Goal: Download file/media

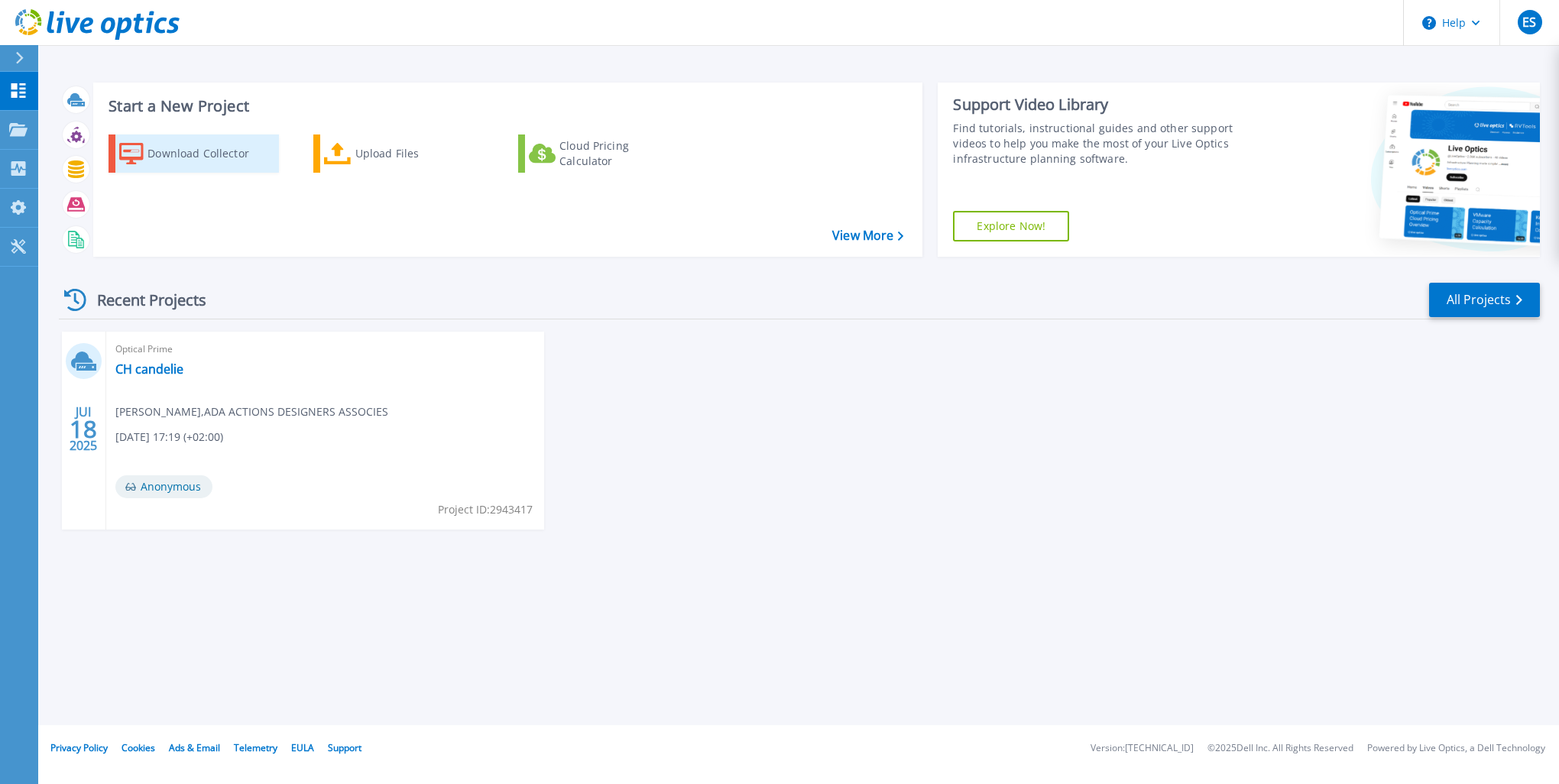
click at [196, 142] on div "Download Collector" at bounding box center [208, 153] width 122 height 30
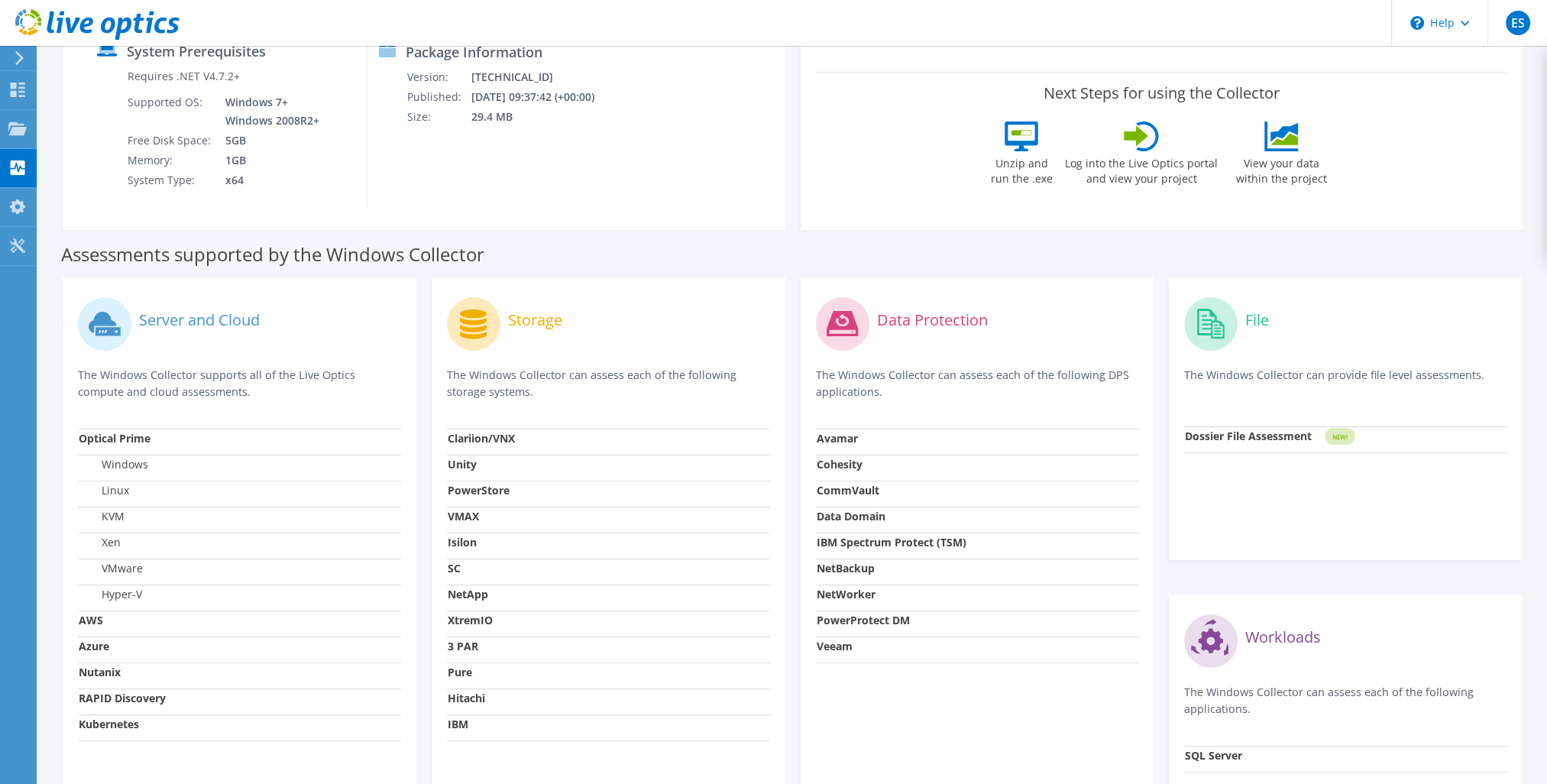
scroll to position [230, 0]
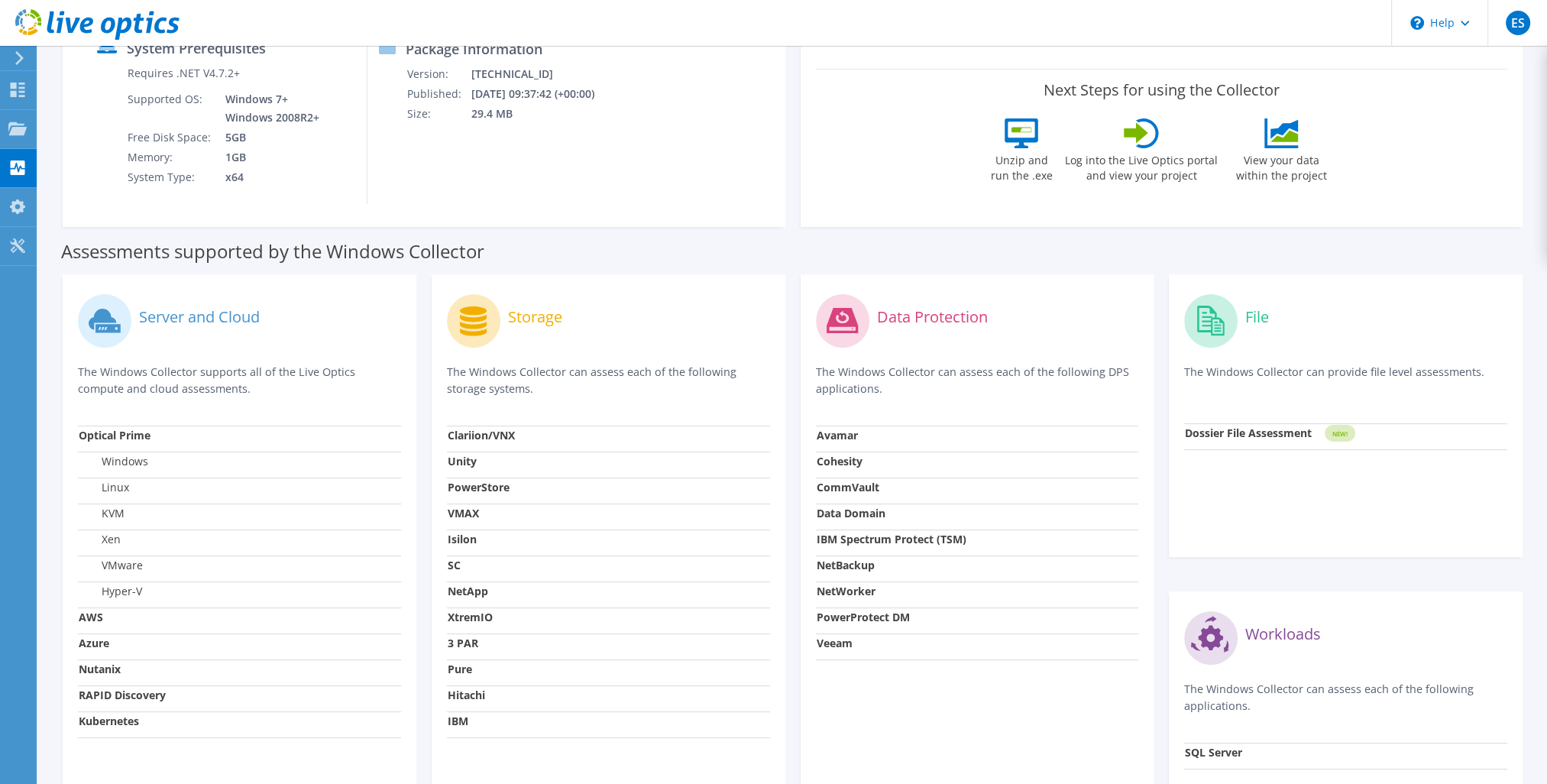
click at [108, 675] on strong "Nutanix" at bounding box center [99, 668] width 42 height 14
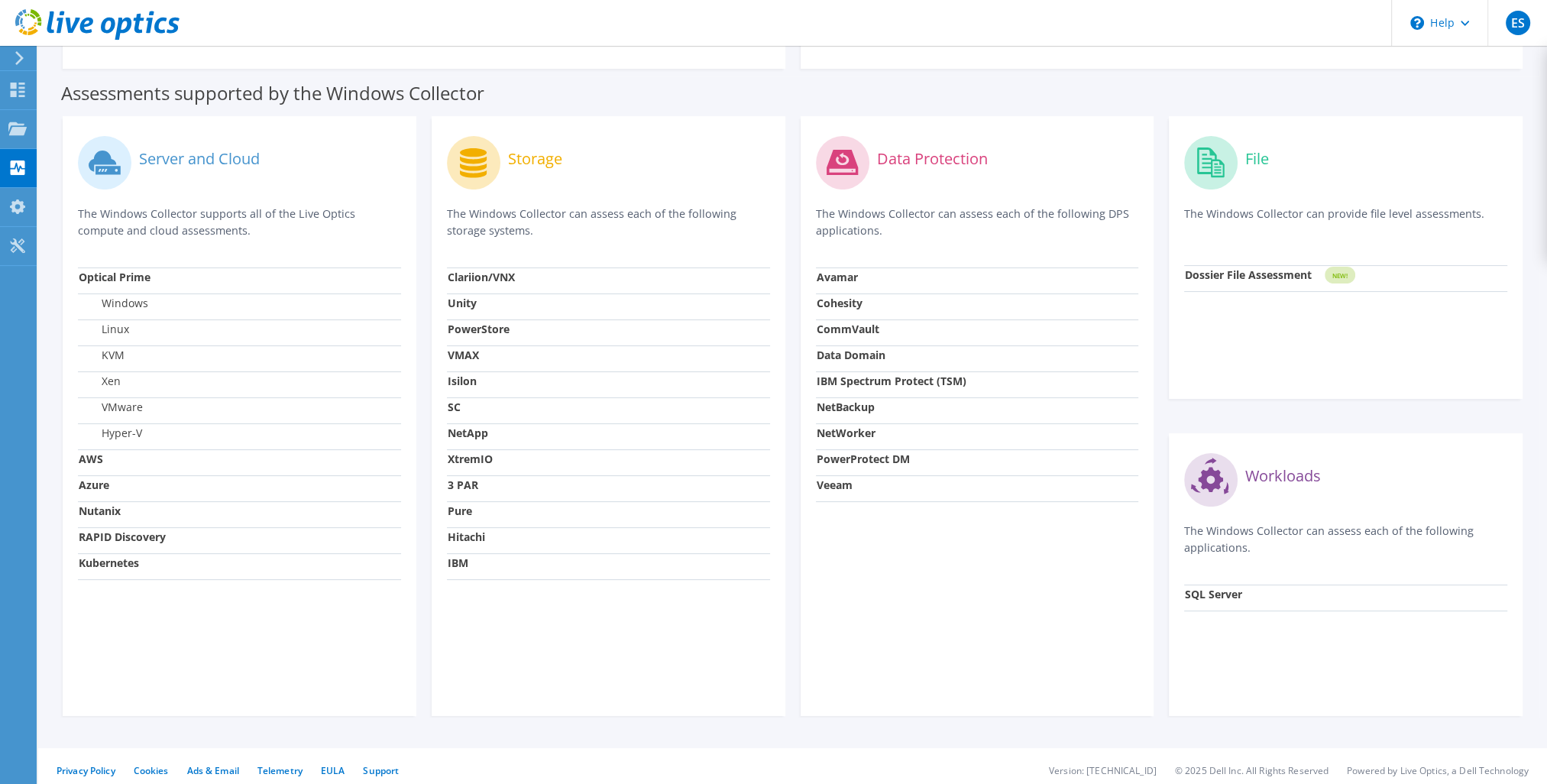
scroll to position [397, 0]
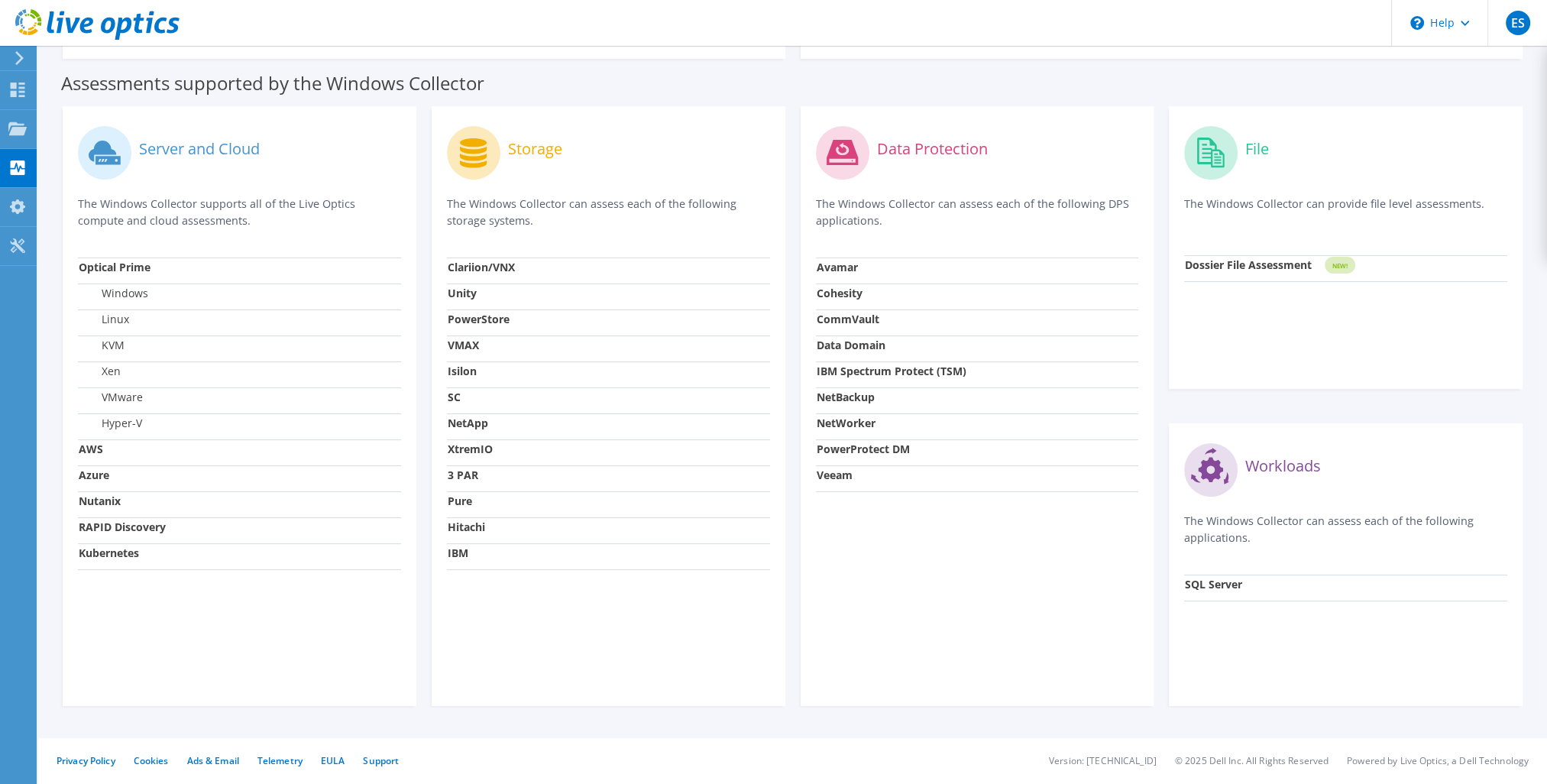
click at [184, 330] on td "Linux" at bounding box center [239, 322] width 323 height 26
click at [153, 151] on label "Server and Cloud" at bounding box center [199, 149] width 121 height 15
click at [142, 399] on label "VMware" at bounding box center [110, 397] width 64 height 15
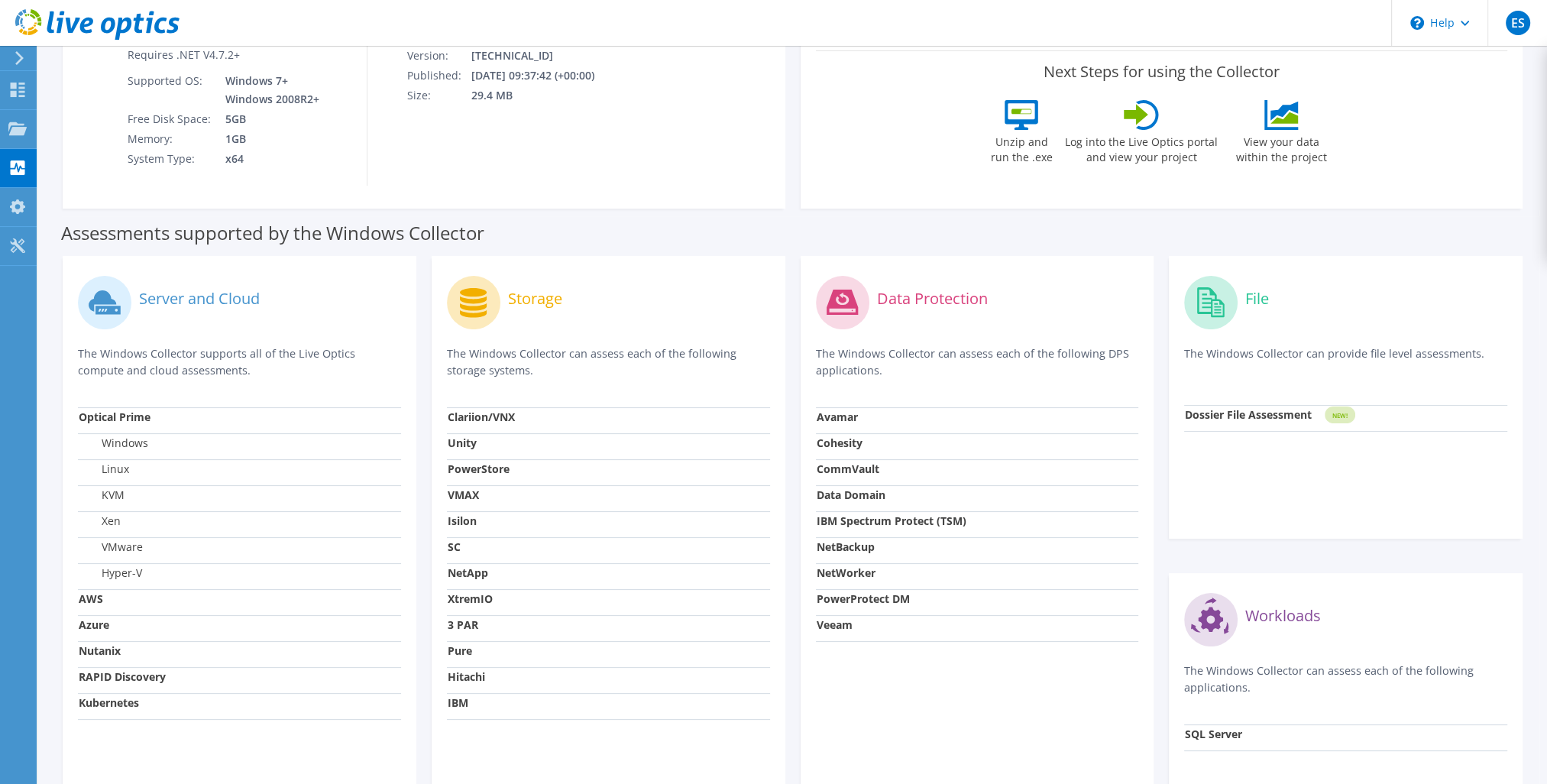
scroll to position [168, 0]
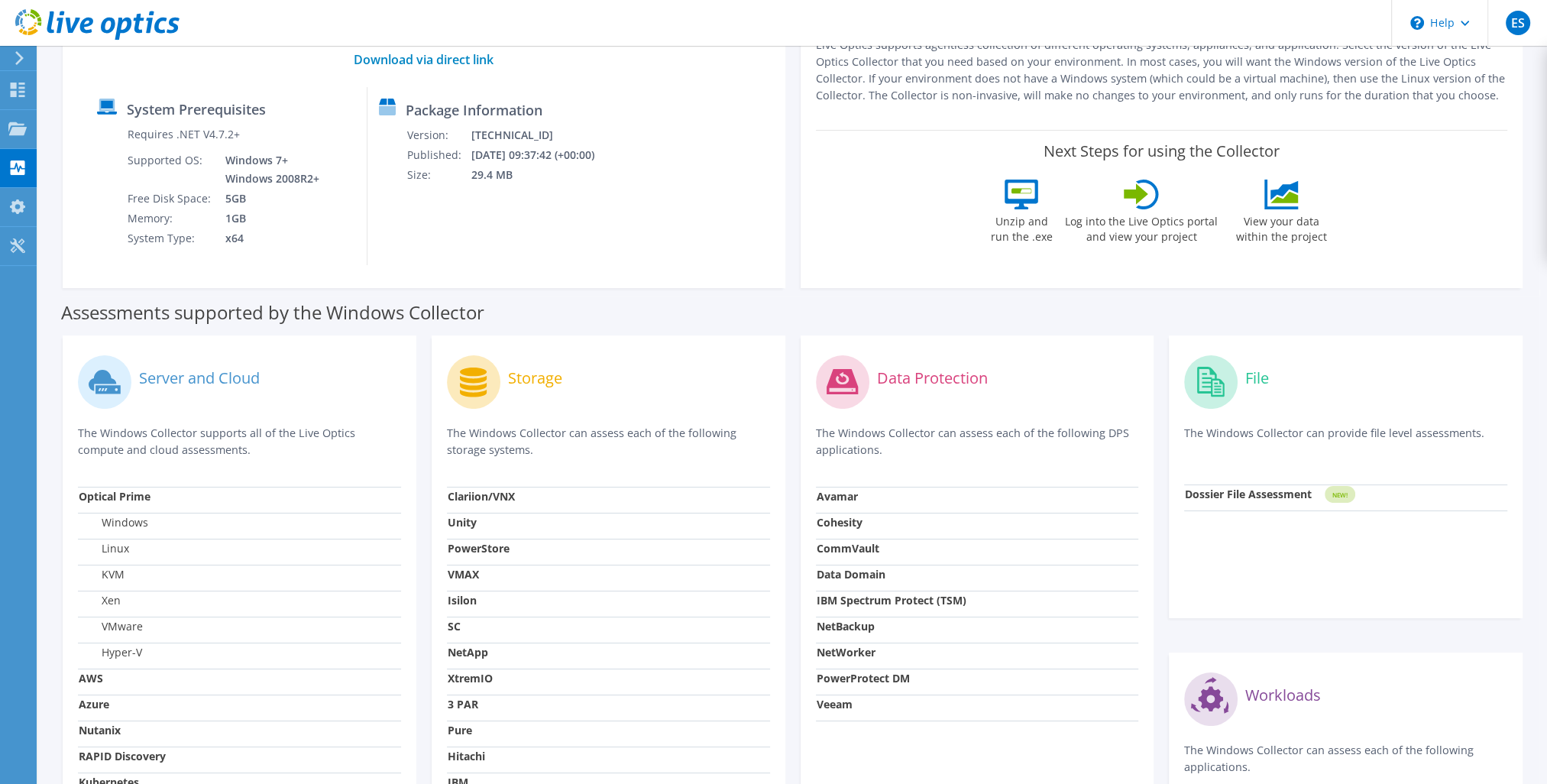
click at [100, 734] on strong "Nutanix" at bounding box center [99, 730] width 42 height 14
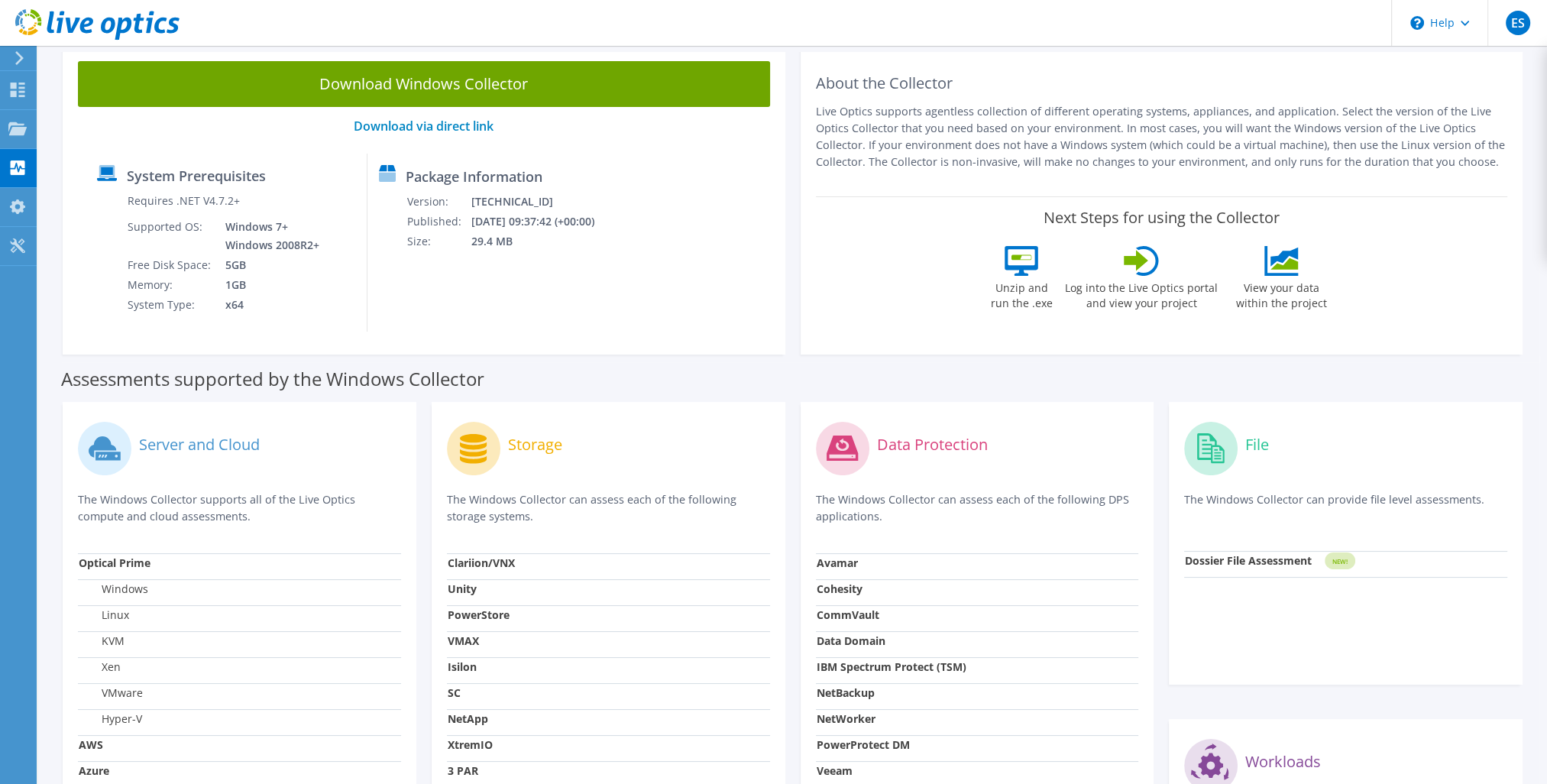
scroll to position [92, 0]
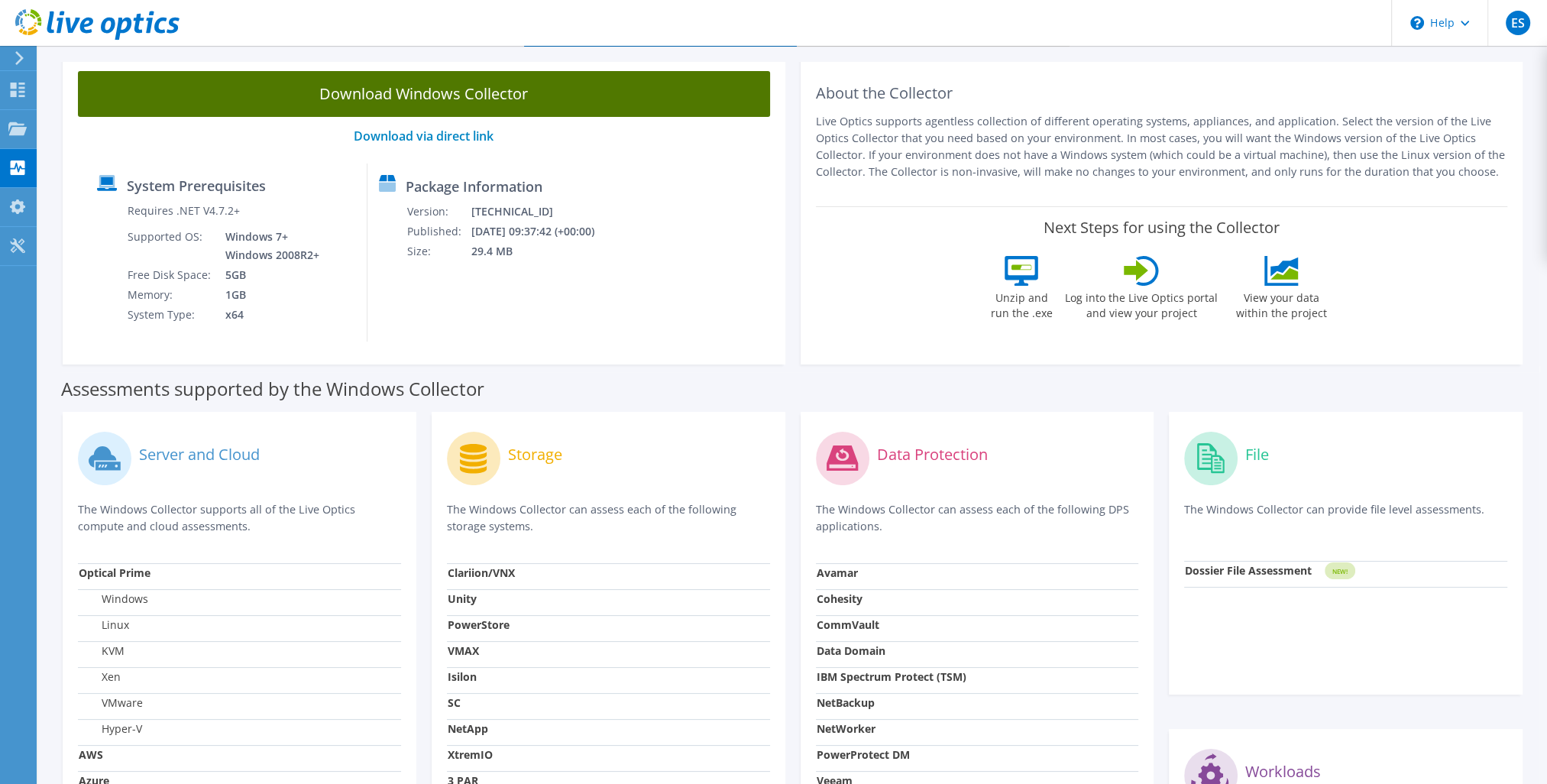
click at [372, 106] on link "Download Windows Collector" at bounding box center [425, 94] width 693 height 46
